Goal: Communication & Community: Answer question/provide support

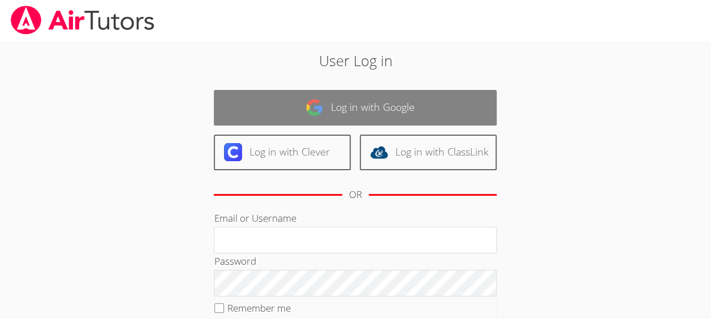
click at [378, 101] on link "Log in with Google" at bounding box center [355, 108] width 283 height 36
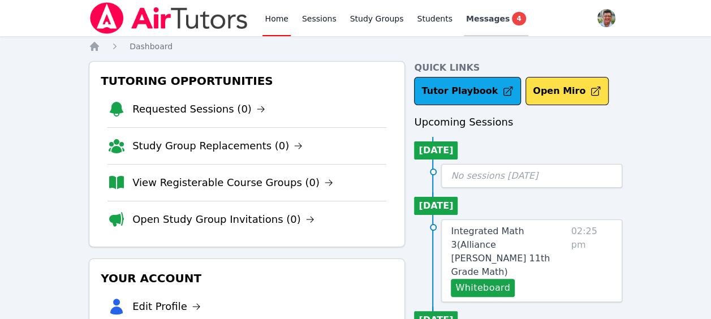
click at [484, 17] on span "Messages" at bounding box center [488, 18] width 44 height 11
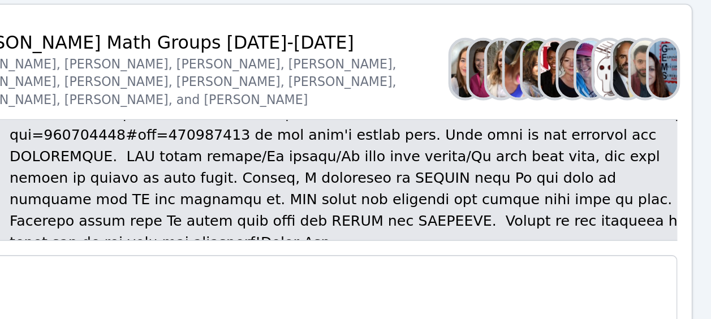
scroll to position [-314, 0]
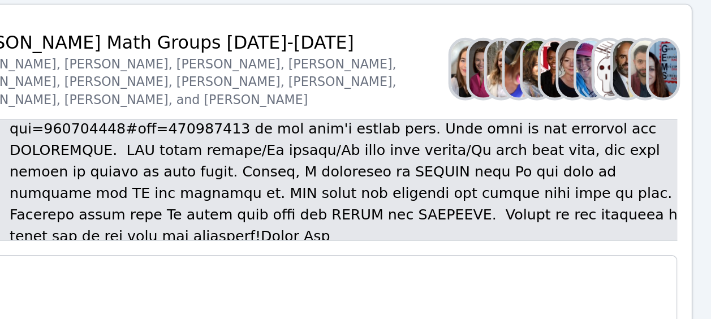
click at [253, 150] on p at bounding box center [405, 82] width 431 height 244
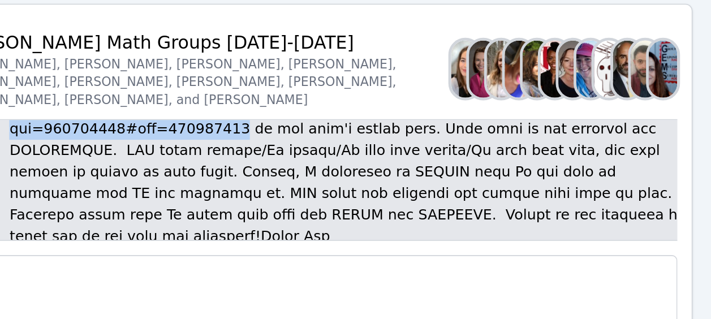
drag, startPoint x: 204, startPoint y: 148, endPoint x: 333, endPoint y: 163, distance: 130.4
click at [333, 163] on p at bounding box center [405, 82] width 431 height 244
copy p "[URL][DOMAIN_NAME]"
